Goal: Navigation & Orientation: Understand site structure

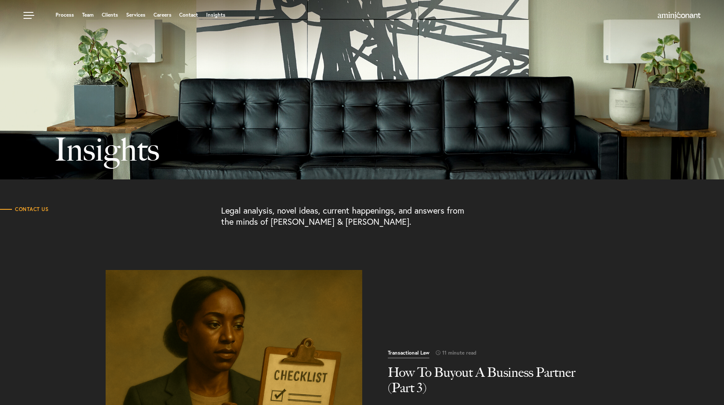
click at [660, 20] on div at bounding box center [620, 16] width 159 height 11
click at [662, 19] on img at bounding box center [679, 15] width 43 height 7
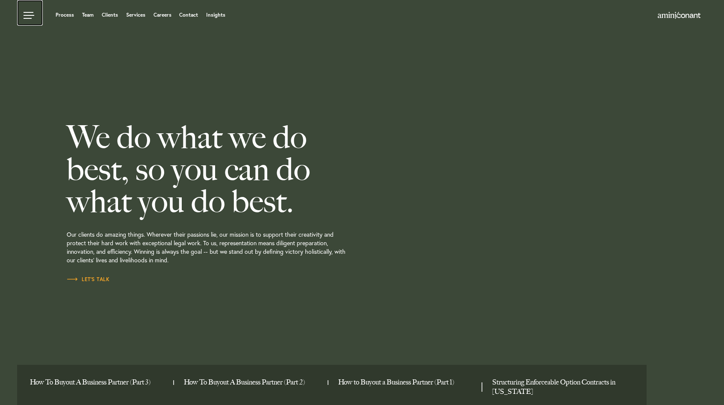
click at [34, 14] on link at bounding box center [30, 13] width 26 height 26
